Goal: Find specific page/section: Find specific page/section

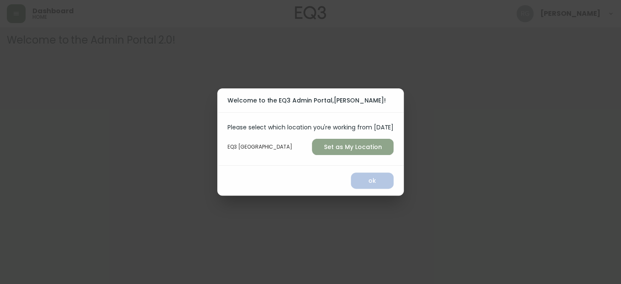
click at [352, 149] on span "Set as My Location" at bounding box center [353, 147] width 68 height 11
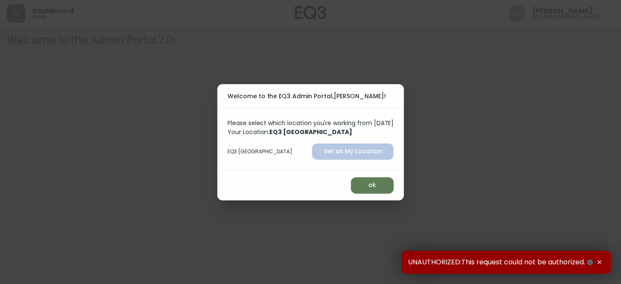
click at [378, 187] on span "ok" at bounding box center [372, 185] width 29 height 11
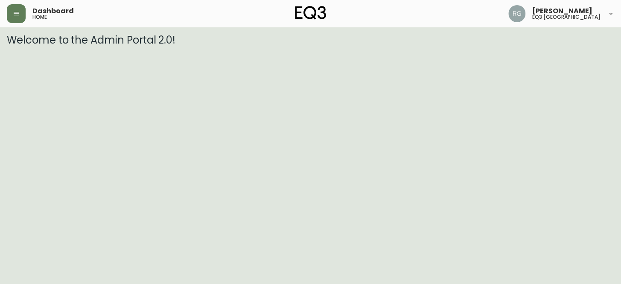
click at [51, 9] on span "Dashboard" at bounding box center [52, 11] width 41 height 7
click at [17, 16] on icon "button" at bounding box center [16, 13] width 7 height 7
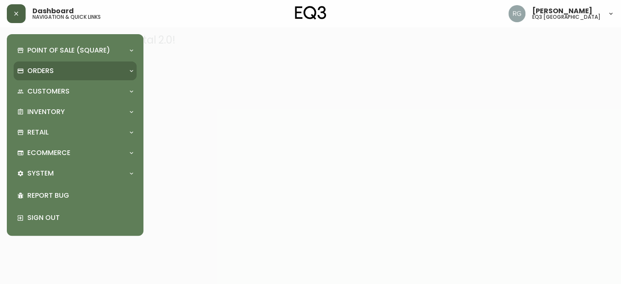
click at [101, 75] on div "Orders" at bounding box center [71, 70] width 108 height 9
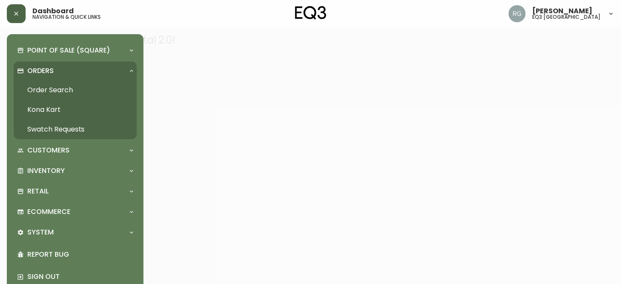
click at [101, 75] on div "Orders" at bounding box center [71, 70] width 108 height 9
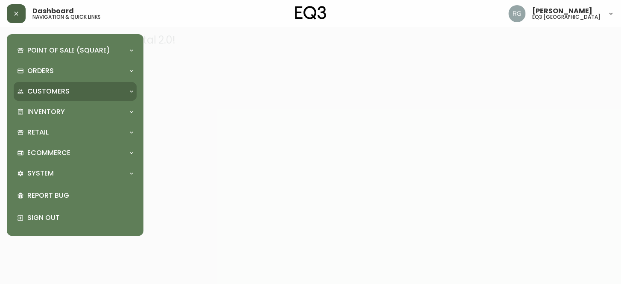
click at [101, 90] on div "Customers" at bounding box center [71, 91] width 108 height 9
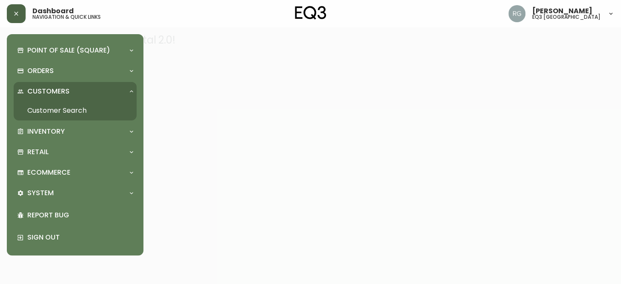
click at [101, 90] on div "Customers" at bounding box center [71, 91] width 108 height 9
